Goal: Find specific page/section: Find specific page/section

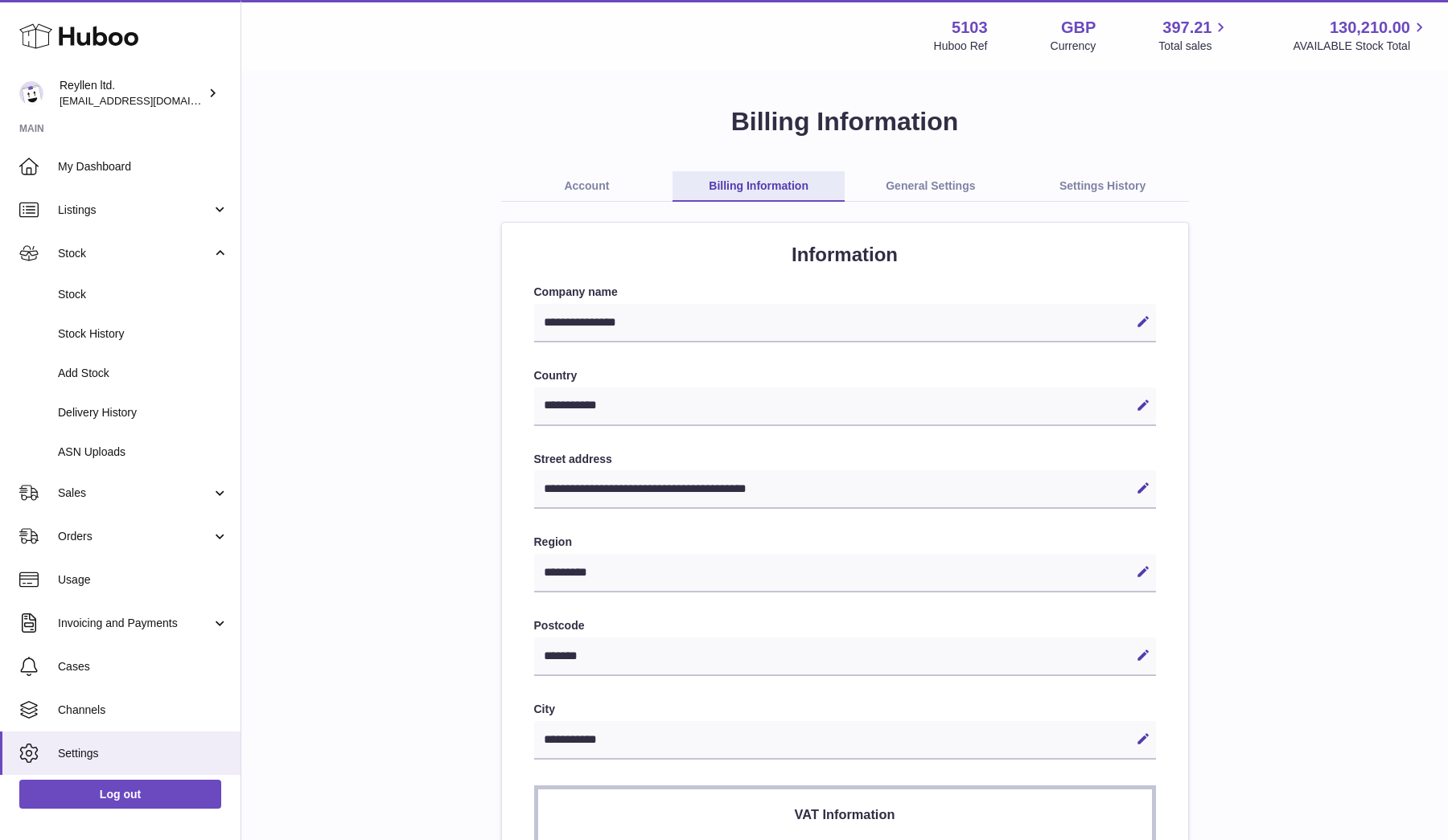
select select "**"
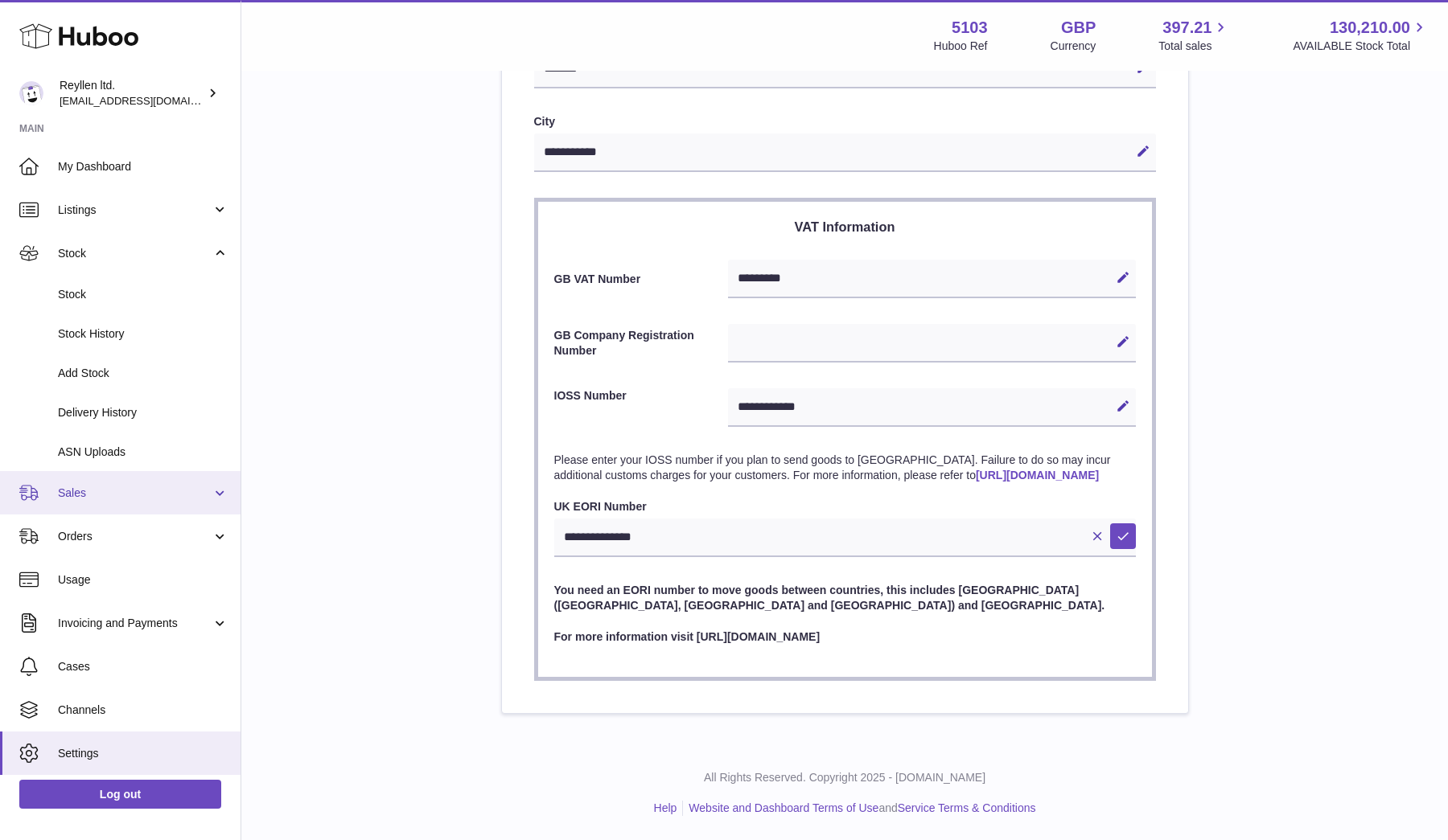
click at [85, 476] on link "Sales" at bounding box center [120, 493] width 240 height 43
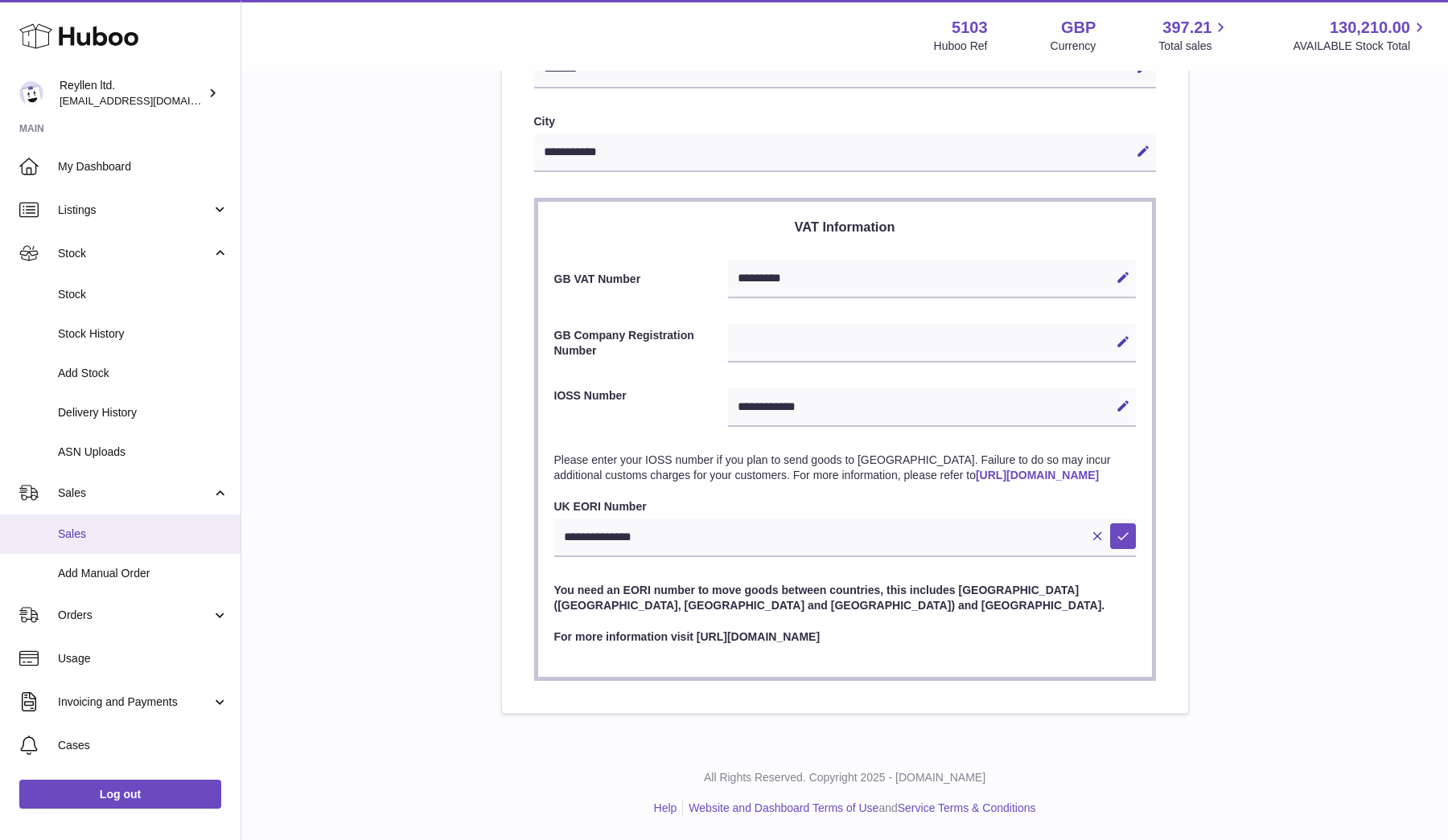
click at [94, 531] on span "Sales" at bounding box center [143, 534] width 171 height 16
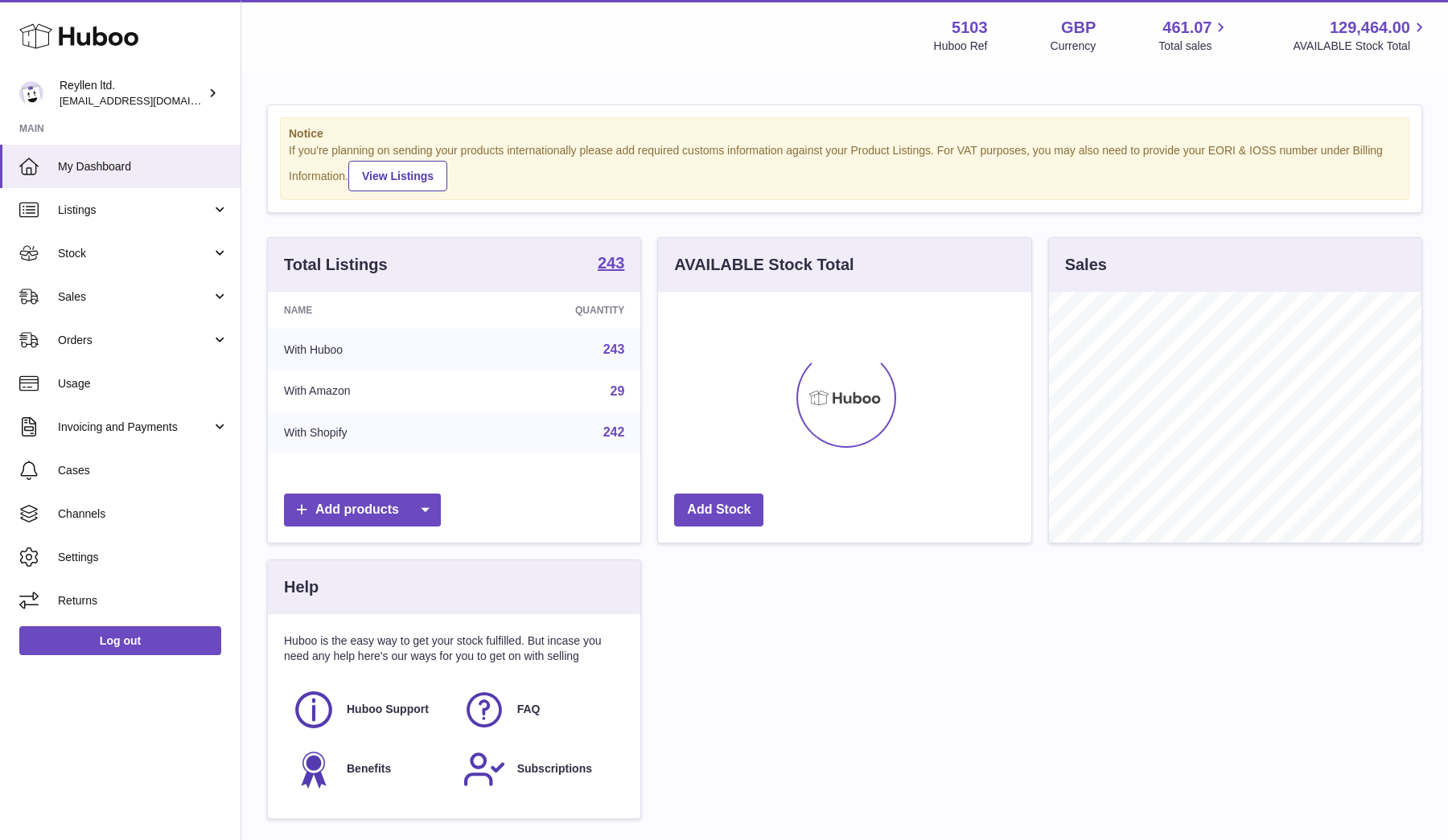
scroll to position [251, 373]
click at [64, 294] on span "Sales" at bounding box center [134, 297] width 153 height 16
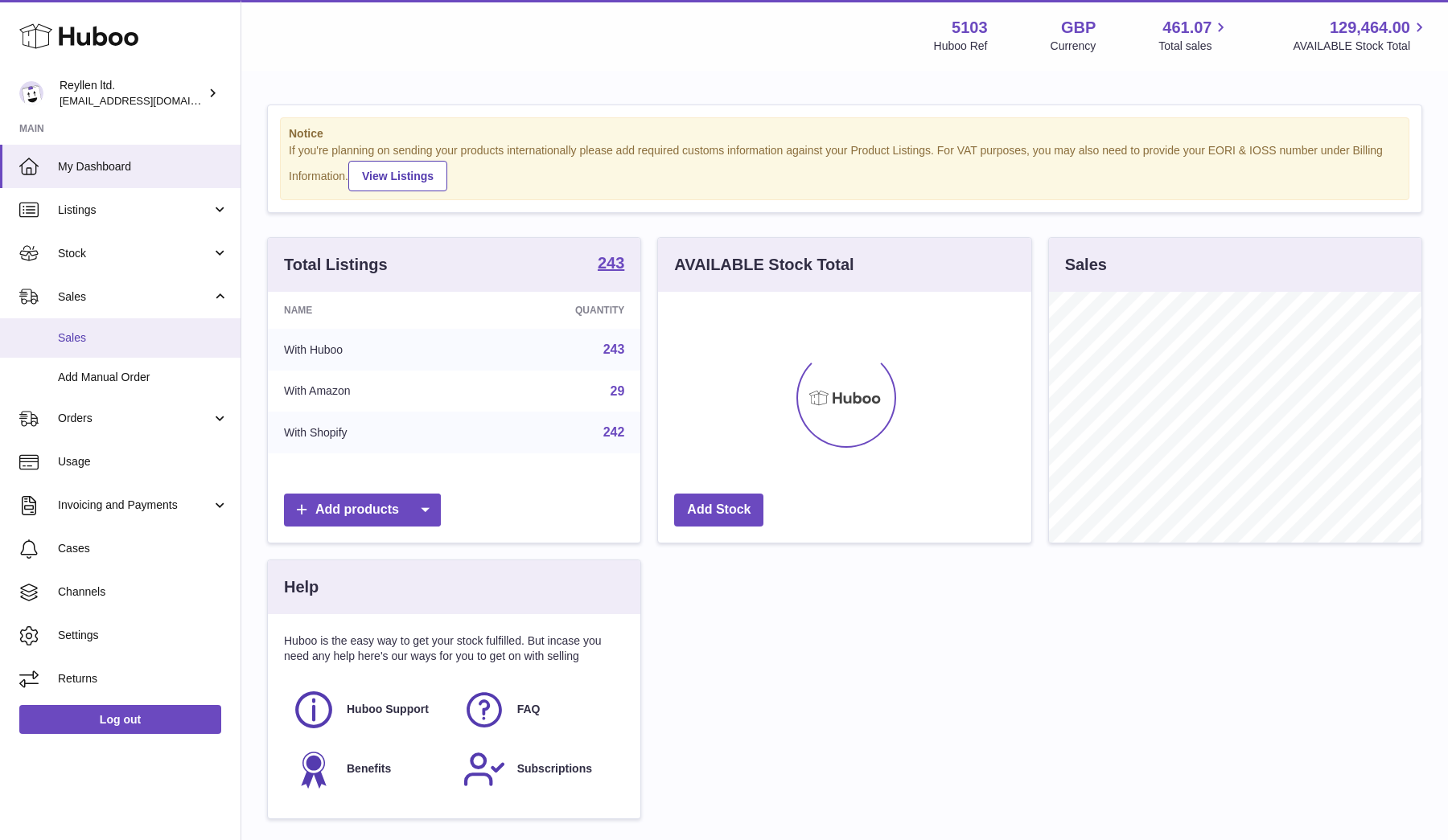
click at [72, 330] on span "Sales" at bounding box center [143, 338] width 171 height 16
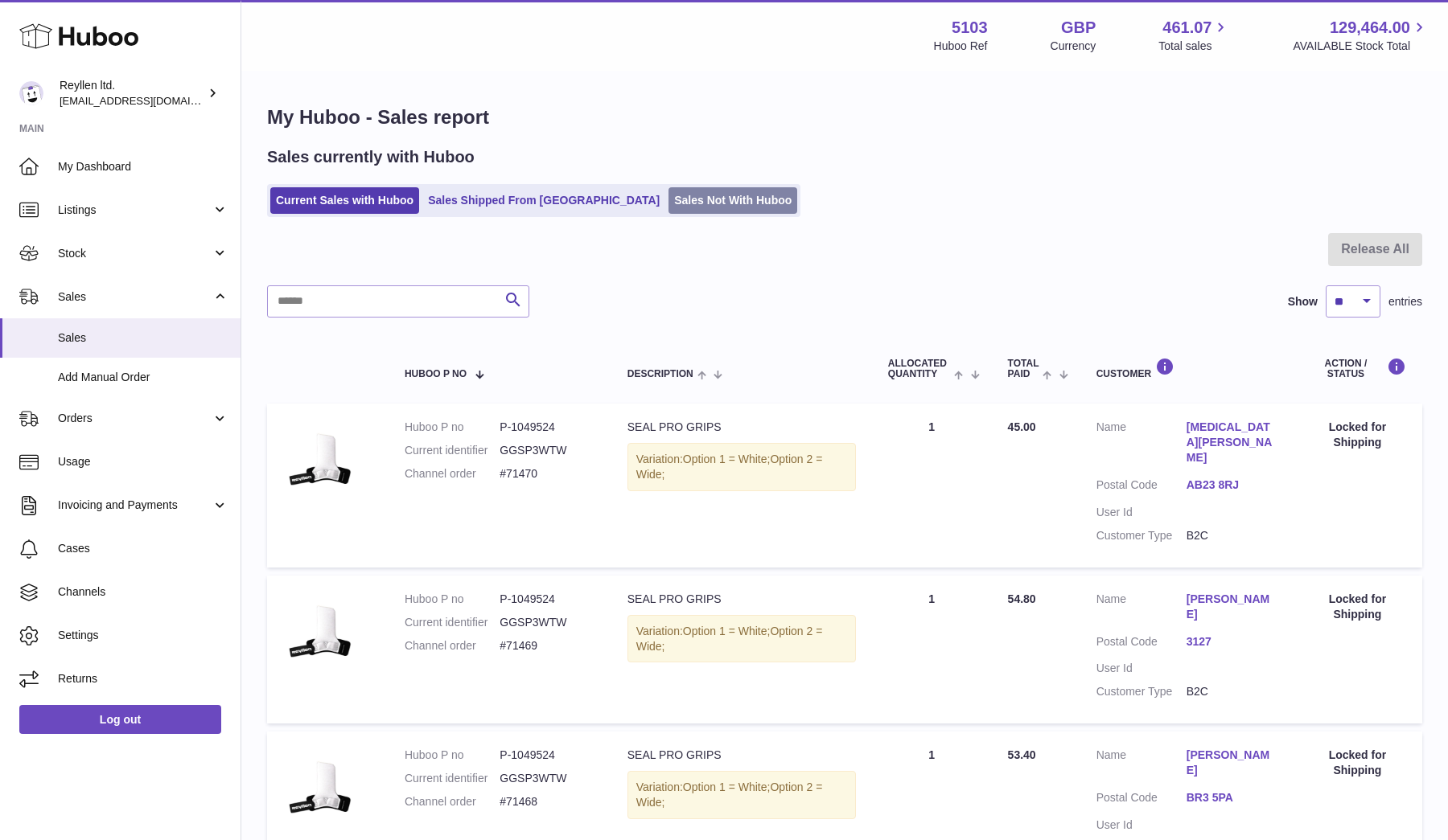
click at [668, 196] on link "Sales Not With Huboo" at bounding box center [732, 201] width 129 height 26
